Goal: Transaction & Acquisition: Purchase product/service

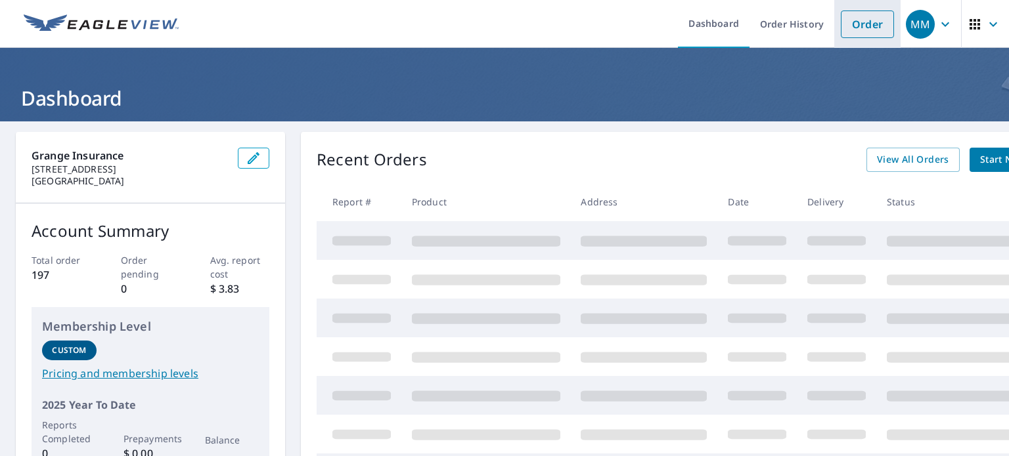
click at [844, 22] on link "Order" at bounding box center [866, 25] width 53 height 28
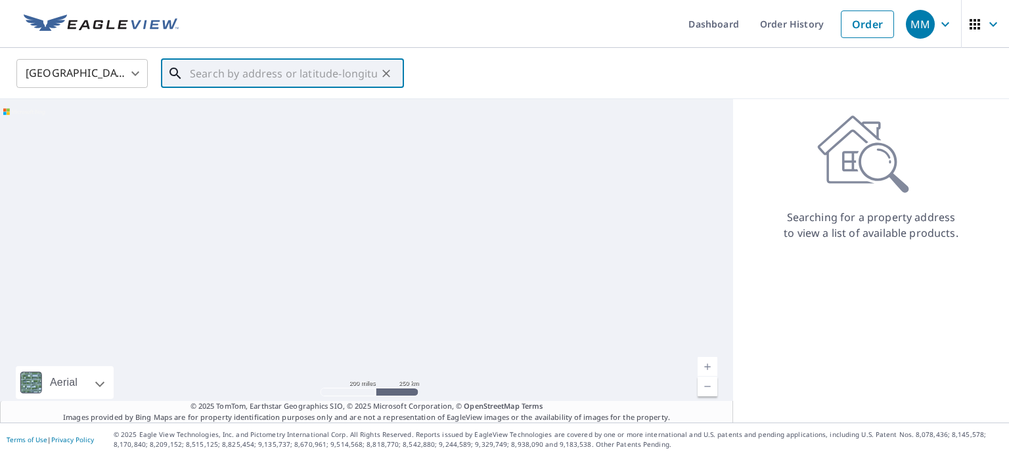
click at [274, 73] on input "text" at bounding box center [283, 73] width 187 height 37
paste input "[STREET_ADDRESS]"
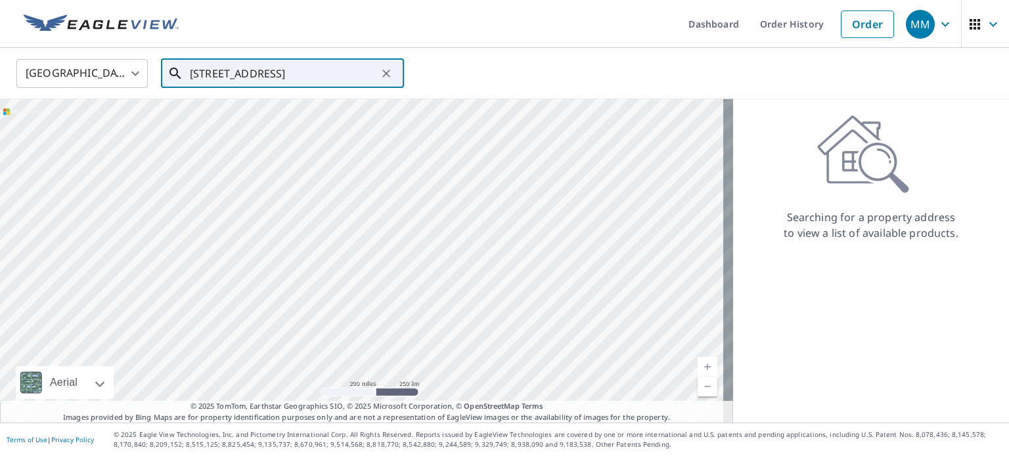
scroll to position [0, 50]
click at [272, 135] on li "[STREET_ADDRESS]" at bounding box center [282, 118] width 243 height 45
type input "[STREET_ADDRESS]"
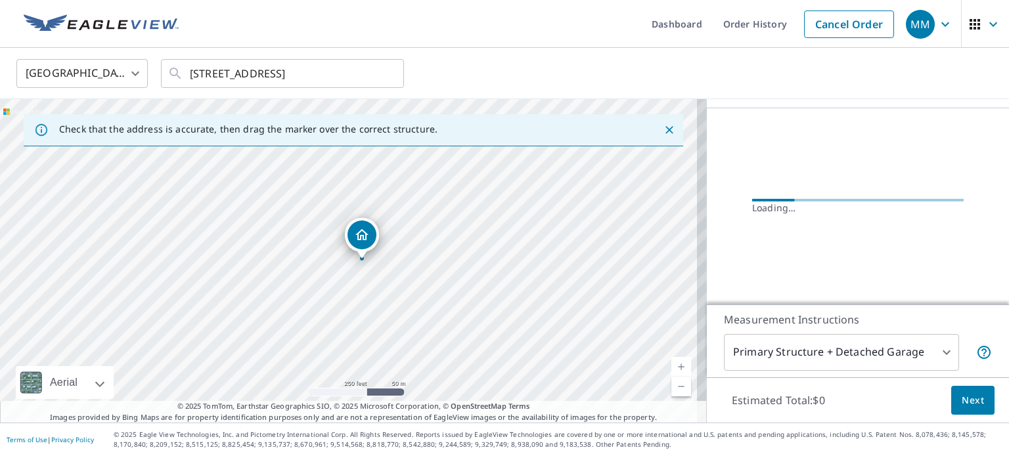
scroll to position [75, 0]
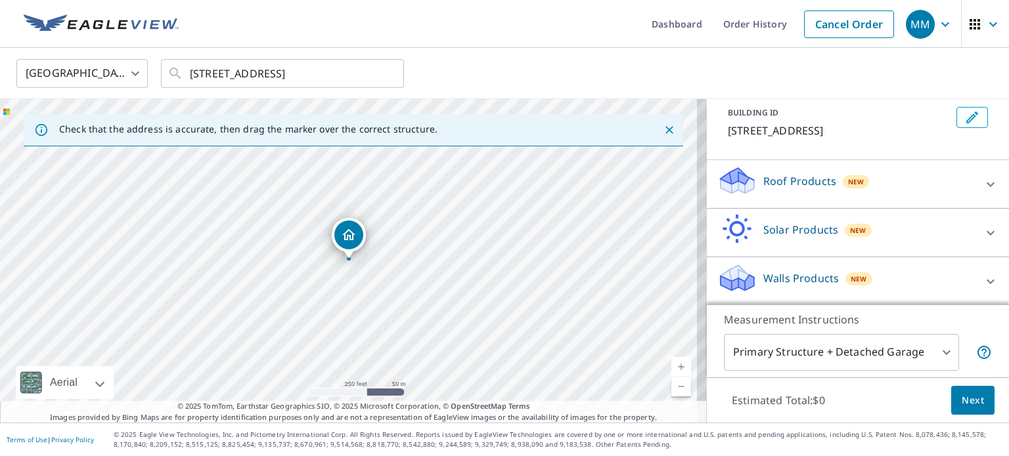
click at [911, 188] on div "Roof Products New" at bounding box center [845, 183] width 257 height 37
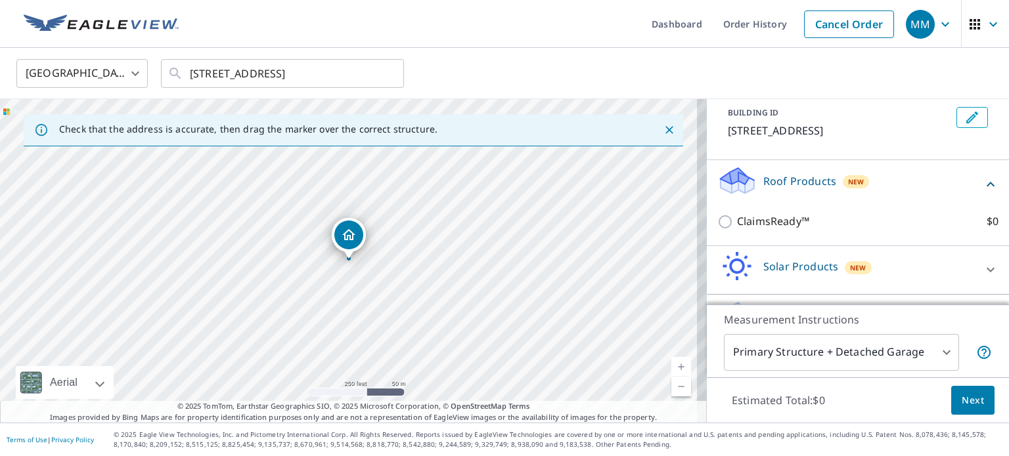
click at [911, 188] on div "Roof Products New" at bounding box center [849, 183] width 265 height 37
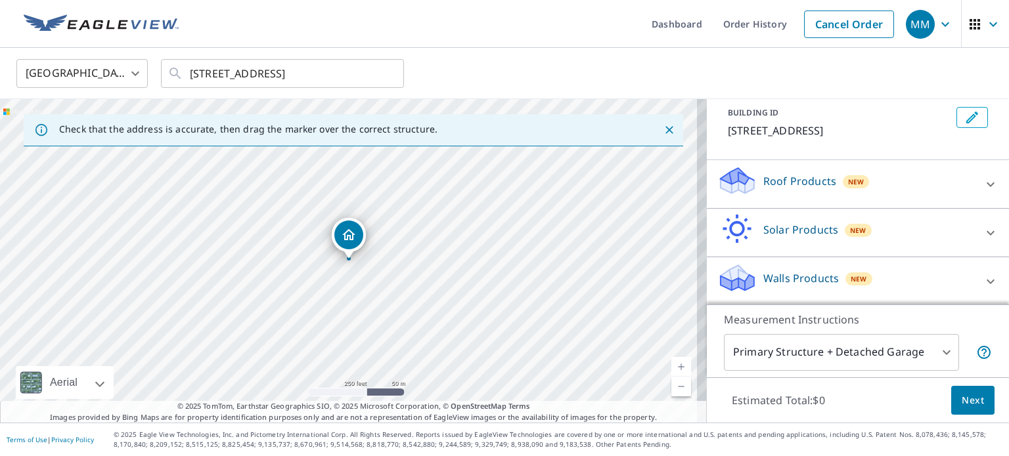
click at [867, 291] on div "Walls Products New" at bounding box center [845, 281] width 257 height 37
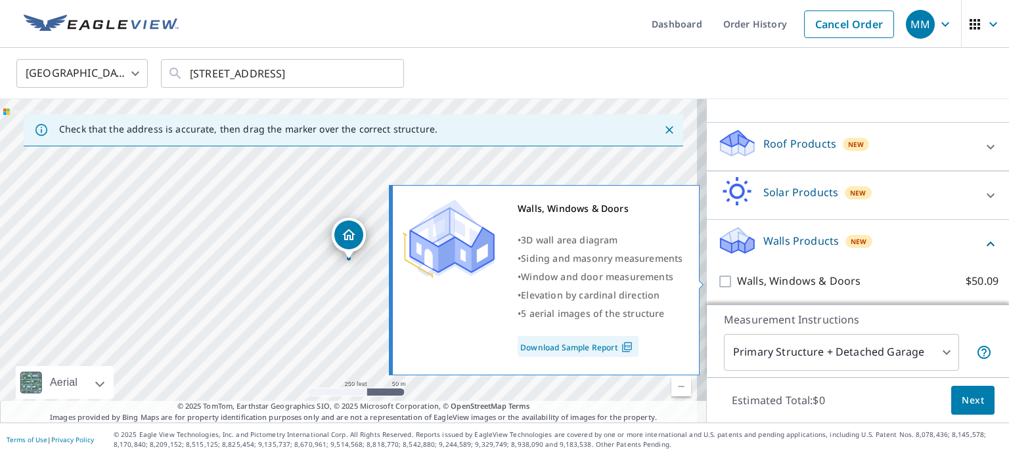
click at [822, 288] on p "Walls, Windows & Doors" at bounding box center [798, 281] width 123 height 16
click at [737, 288] on input "Walls, Windows & Doors $50.09" at bounding box center [727, 282] width 20 height 16
checkbox input "true"
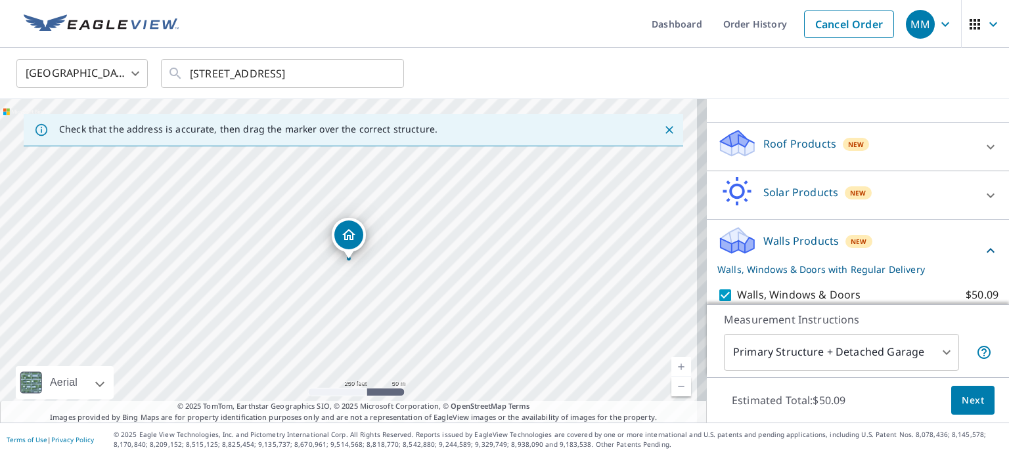
click at [967, 418] on div "Estimated Total: $50.09 Next" at bounding box center [858, 401] width 302 height 46
click at [966, 408] on span "Next" at bounding box center [972, 401] width 22 height 16
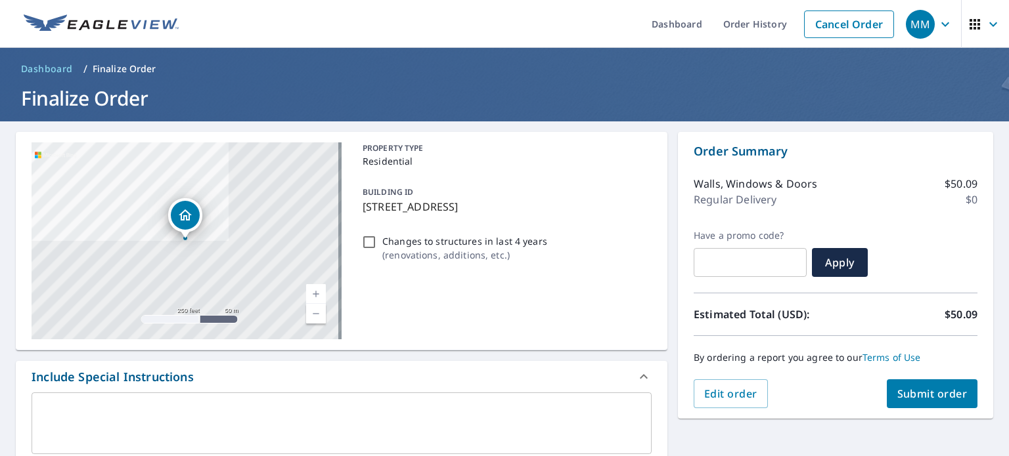
click at [904, 391] on span "Submit order" at bounding box center [932, 394] width 70 height 14
